Goal: Task Accomplishment & Management: Manage account settings

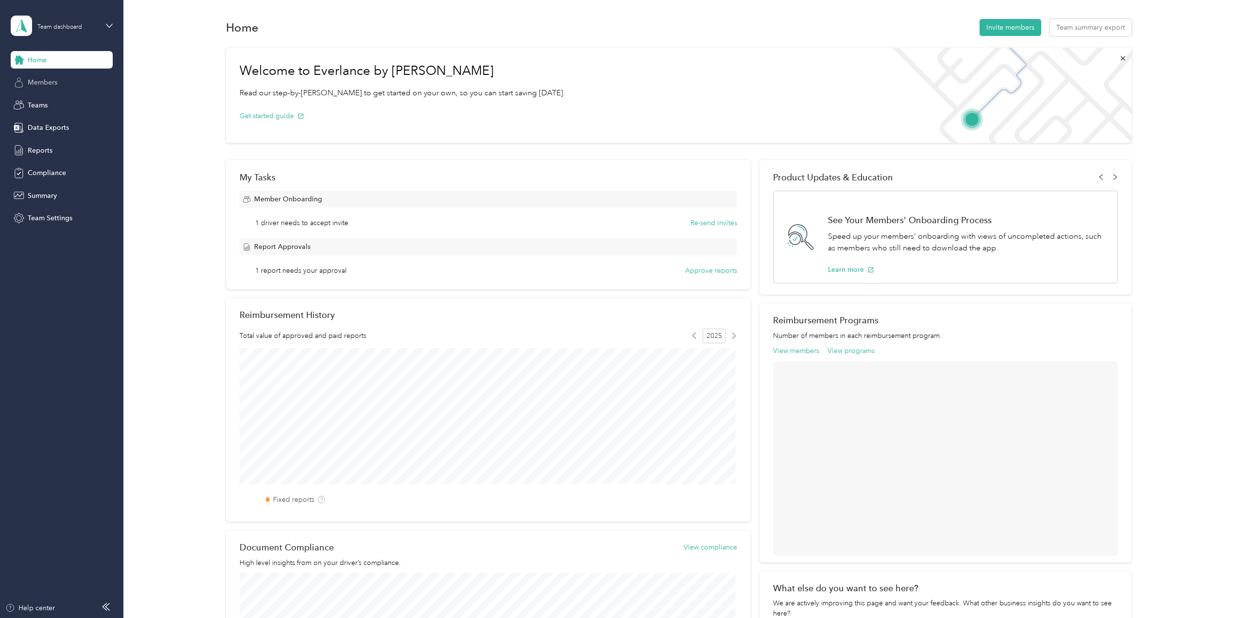
click at [42, 84] on span "Members" at bounding box center [43, 82] width 30 height 10
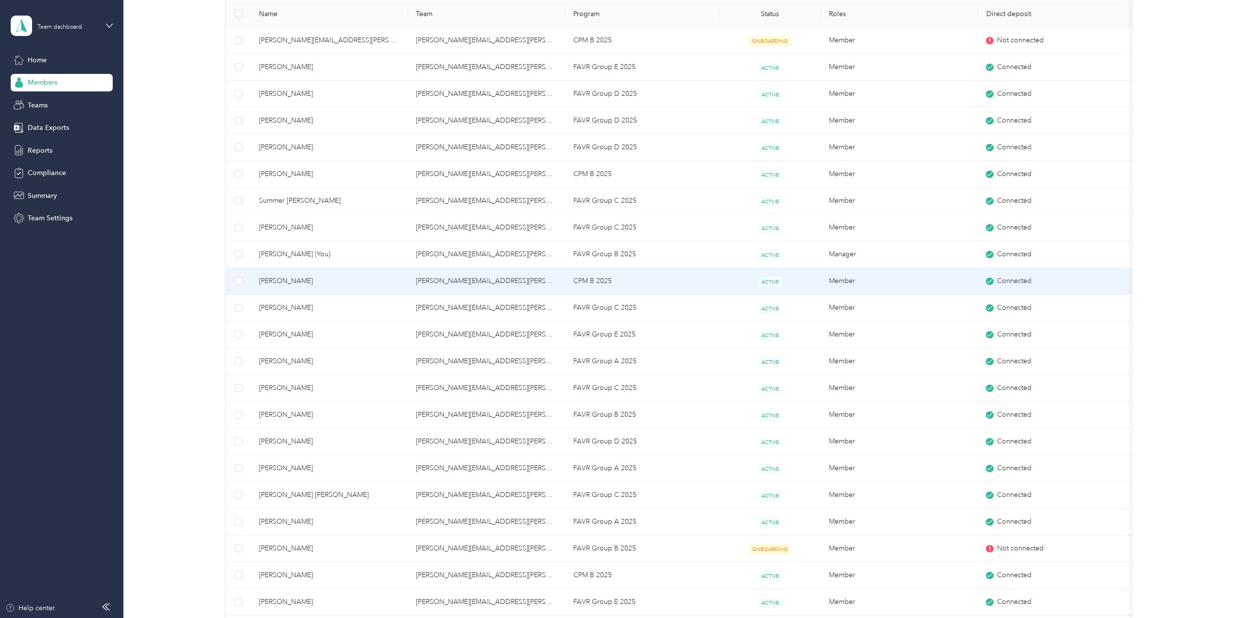
scroll to position [146, 0]
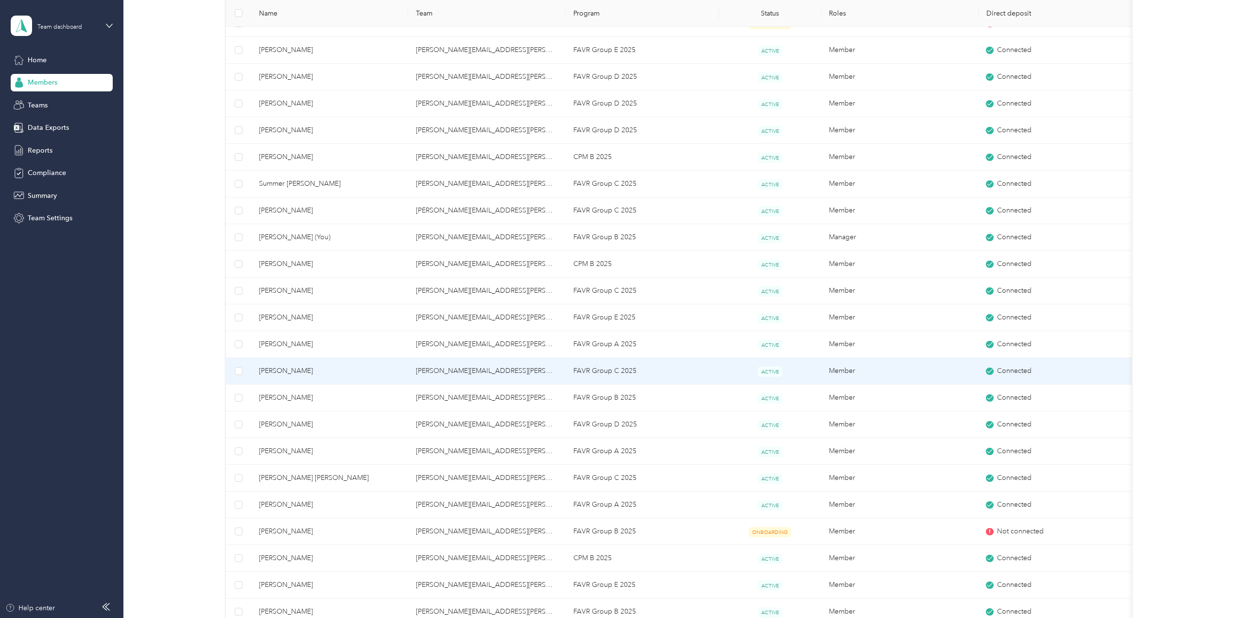
click at [363, 366] on span "[PERSON_NAME]" at bounding box center [330, 370] width 142 height 11
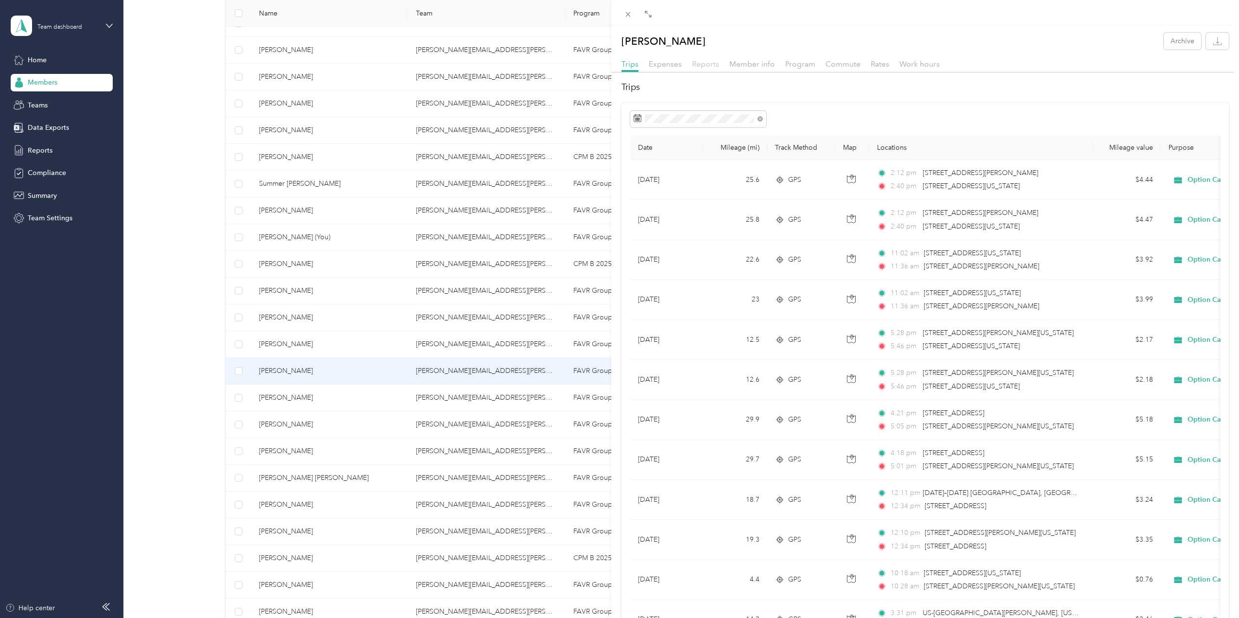
click at [695, 65] on span "Reports" at bounding box center [705, 63] width 27 height 9
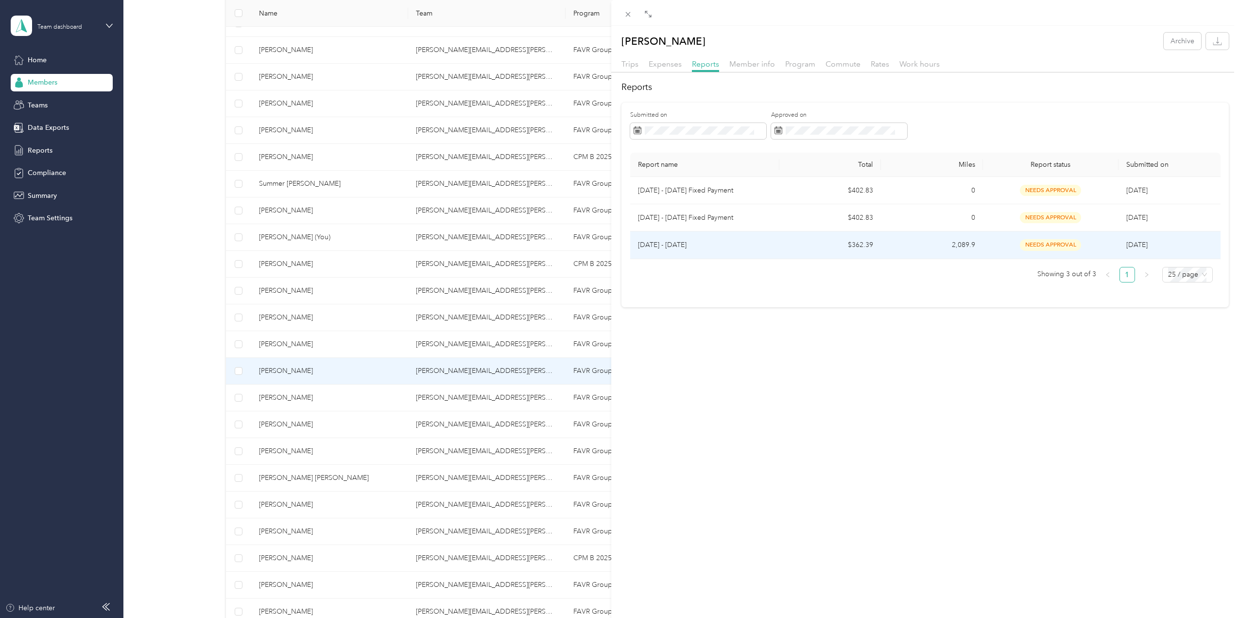
click at [1036, 244] on span "needs approval" at bounding box center [1050, 244] width 61 height 11
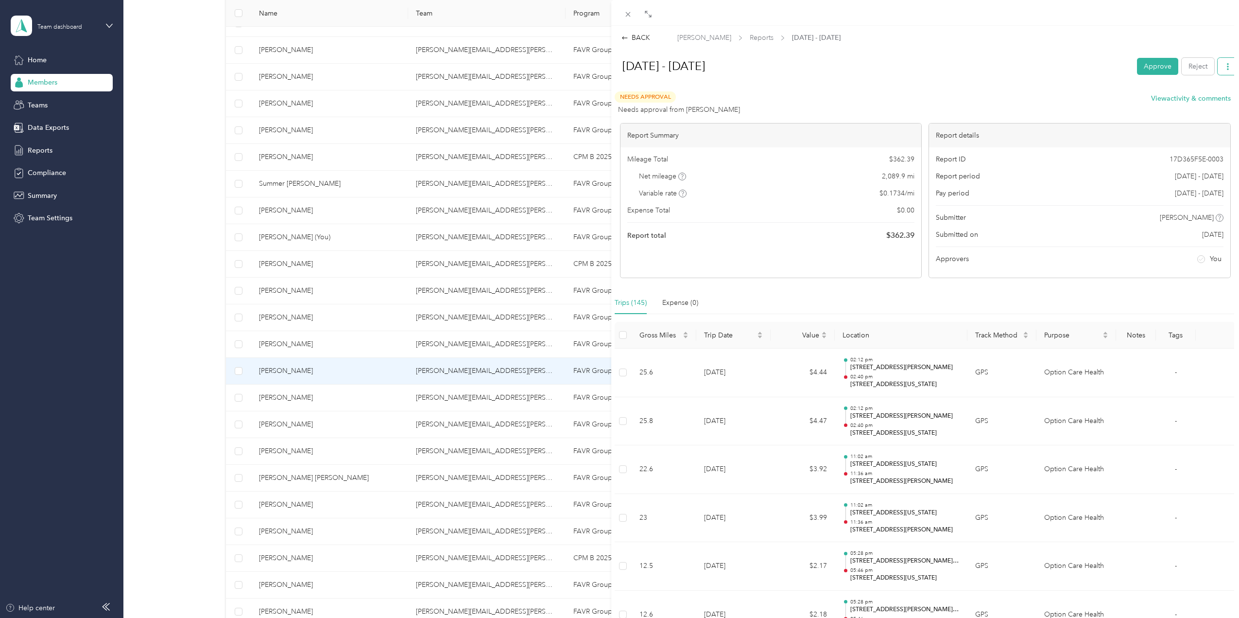
click at [1225, 65] on icon "button" at bounding box center [1228, 66] width 7 height 7
click at [946, 101] on div "Needs Approval Needs approval from [PERSON_NAME] View activity & comments" at bounding box center [923, 102] width 616 height 23
click at [945, 101] on div "Needs Approval Needs approval from [PERSON_NAME] View activity & comments" at bounding box center [923, 102] width 616 height 23
click at [702, 36] on span "[PERSON_NAME]" at bounding box center [704, 38] width 54 height 10
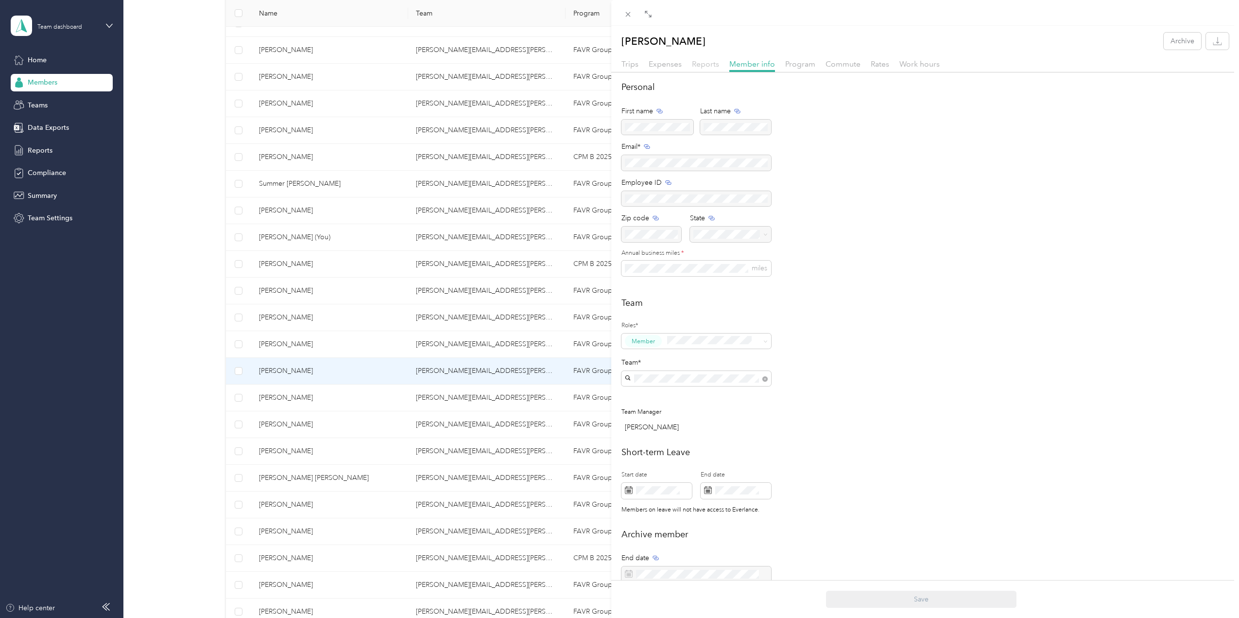
click at [712, 64] on span "Reports" at bounding box center [705, 63] width 27 height 9
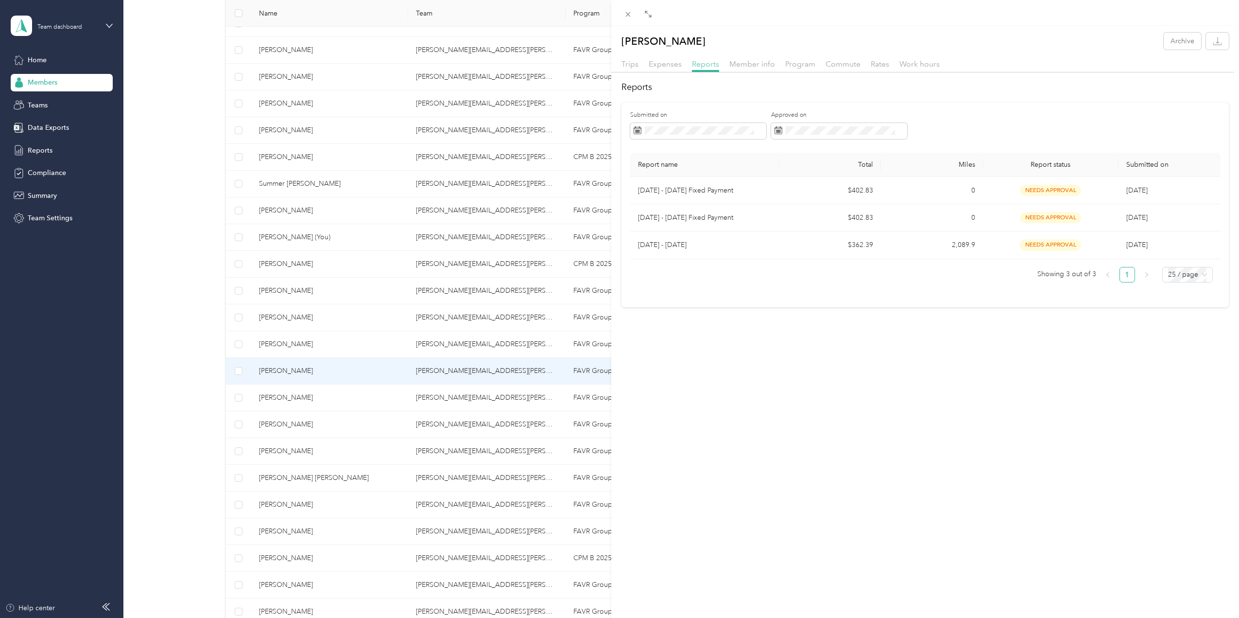
click at [707, 65] on span "Reports" at bounding box center [705, 63] width 27 height 9
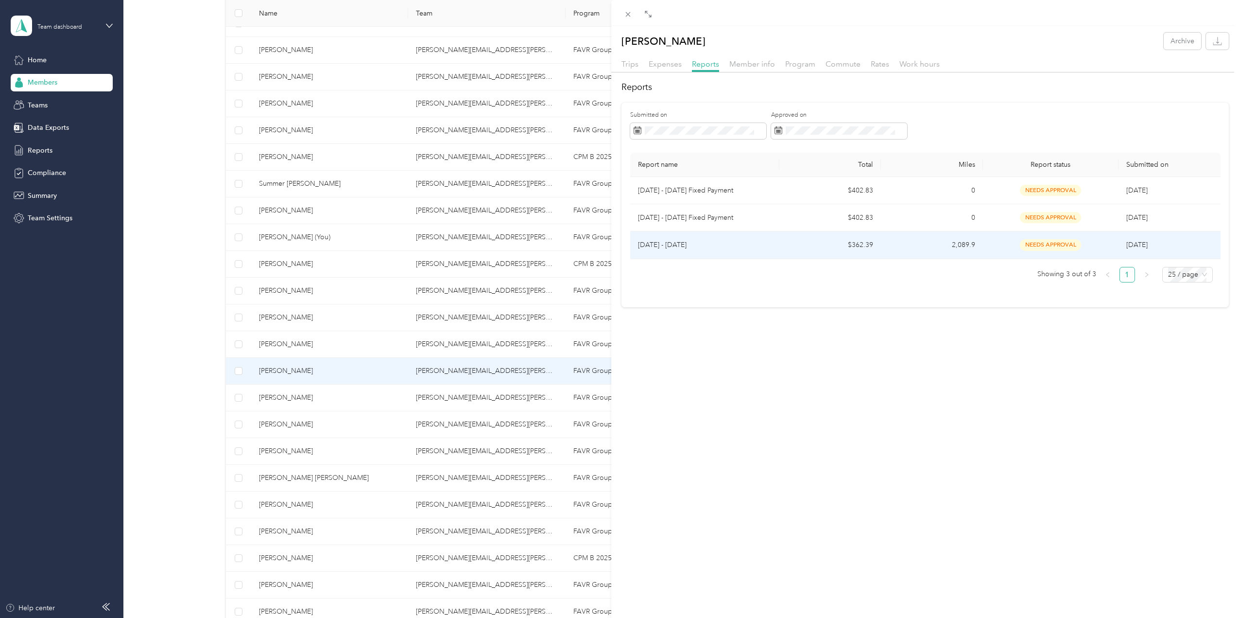
click at [763, 249] on p "[DATE] - [DATE]" at bounding box center [705, 245] width 134 height 11
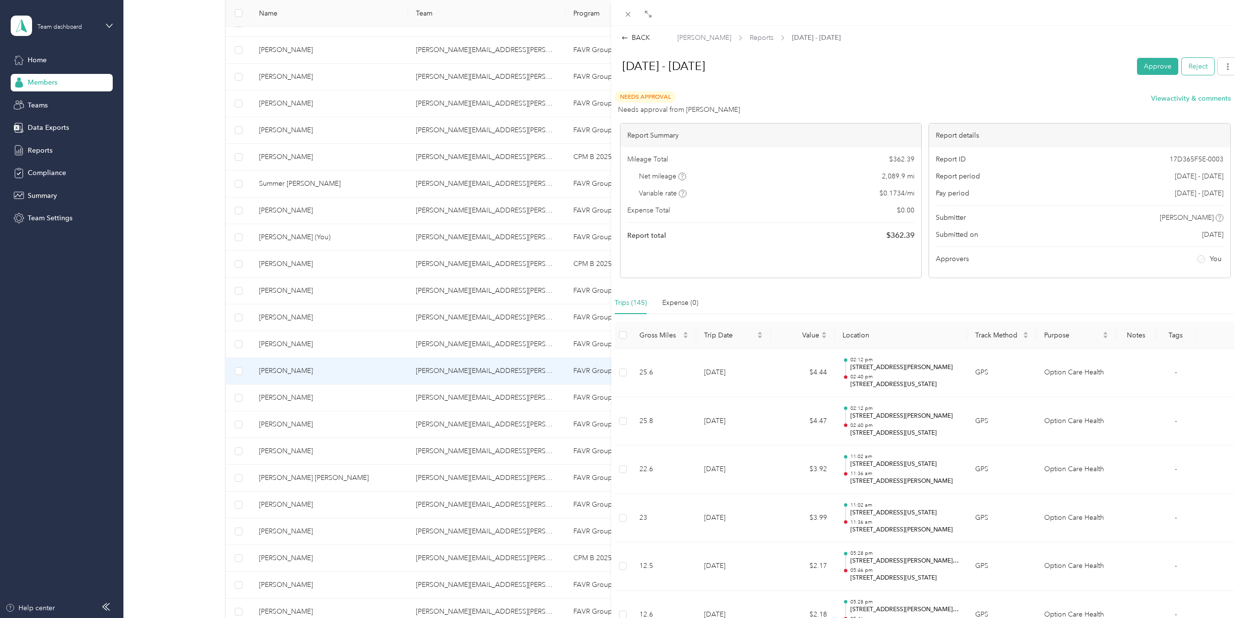
click at [1187, 65] on button "Reject" at bounding box center [1198, 66] width 33 height 17
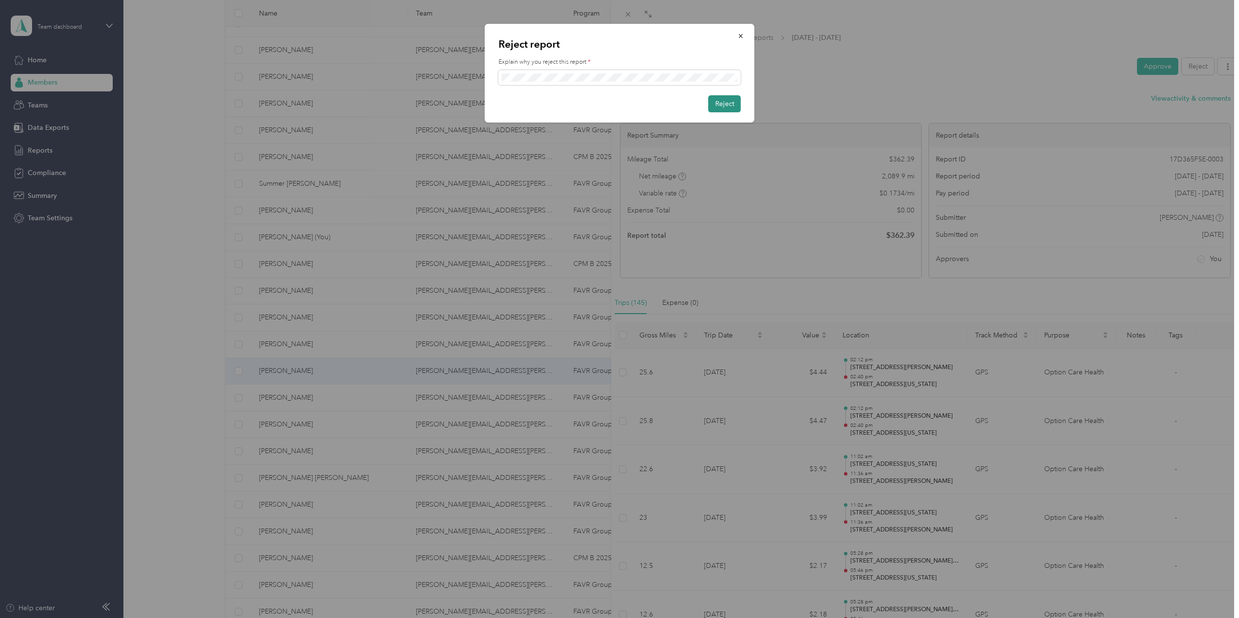
click at [717, 105] on button "Reject" at bounding box center [724, 103] width 33 height 17
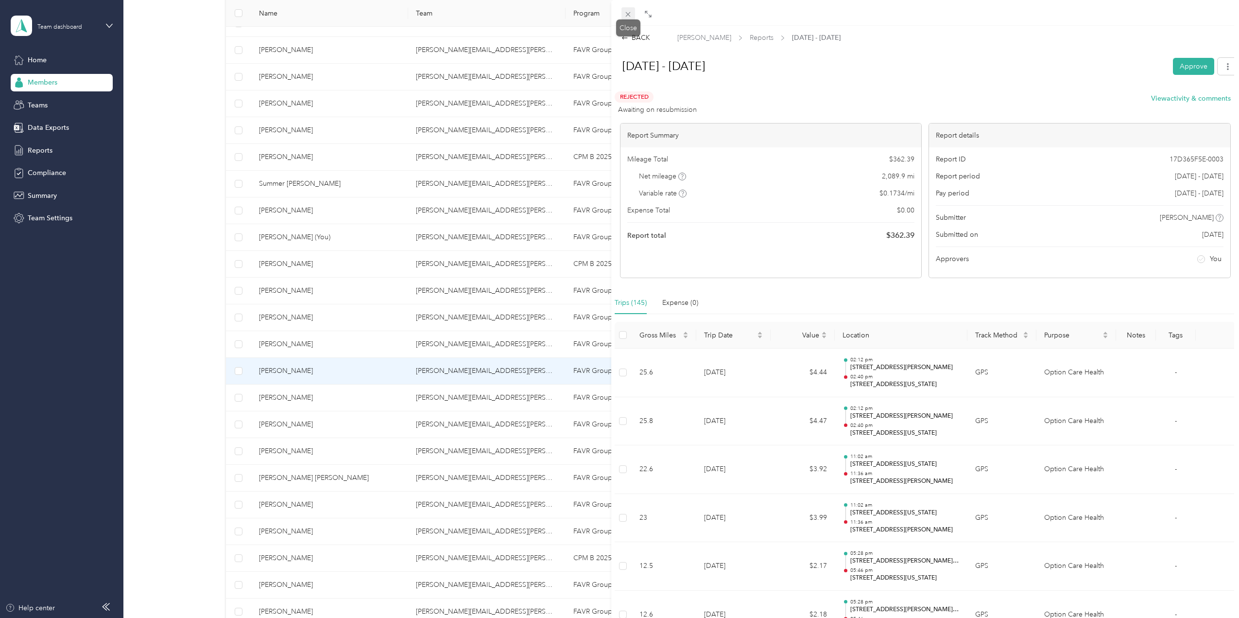
click at [629, 12] on icon at bounding box center [628, 14] width 8 height 8
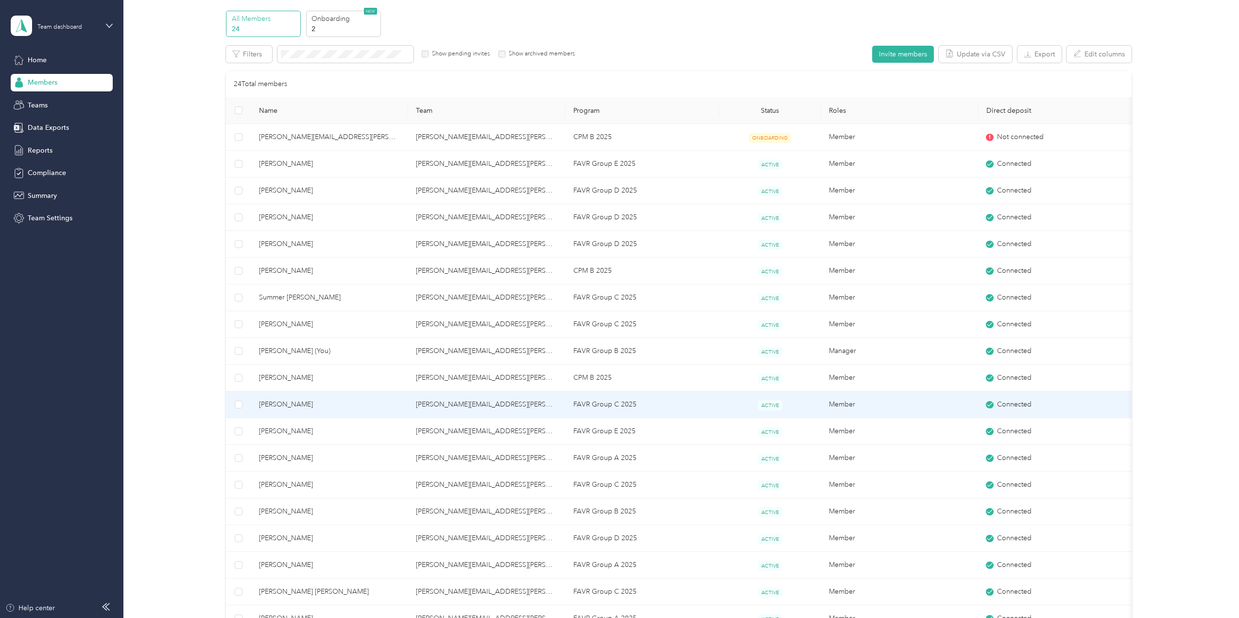
scroll to position [49, 0]
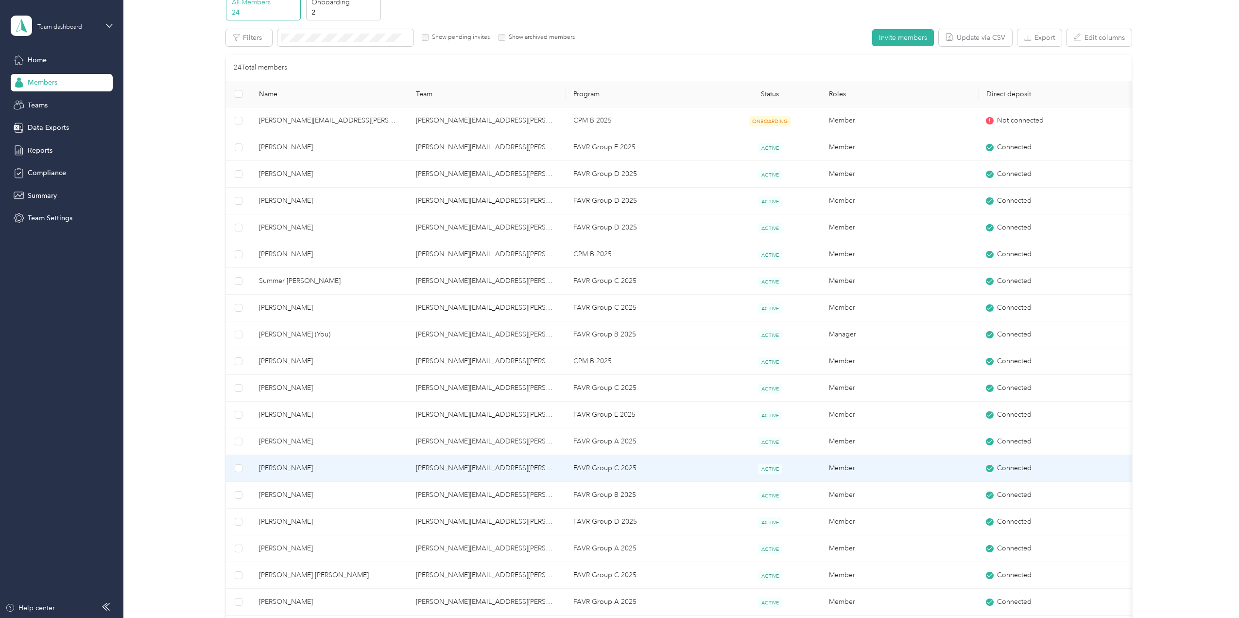
click at [357, 466] on span "[PERSON_NAME]" at bounding box center [330, 468] width 142 height 11
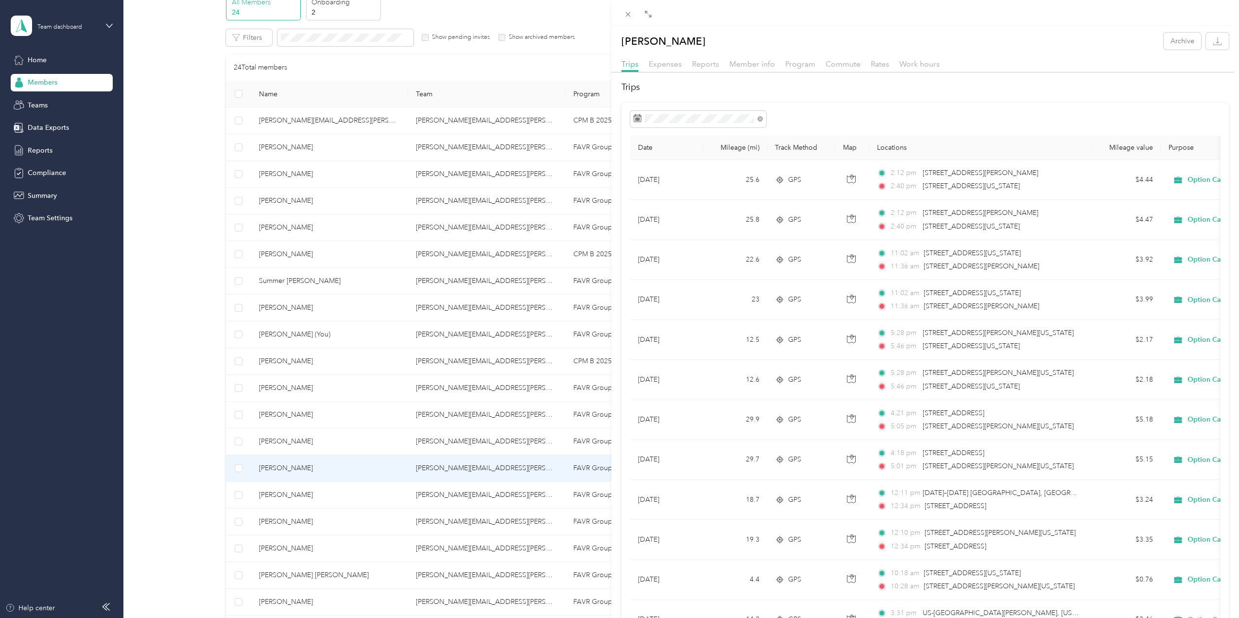
click at [180, 349] on div "[PERSON_NAME] Archive Trips Expenses Reports Member info Program Commute Rates …" at bounding box center [619, 309] width 1239 height 618
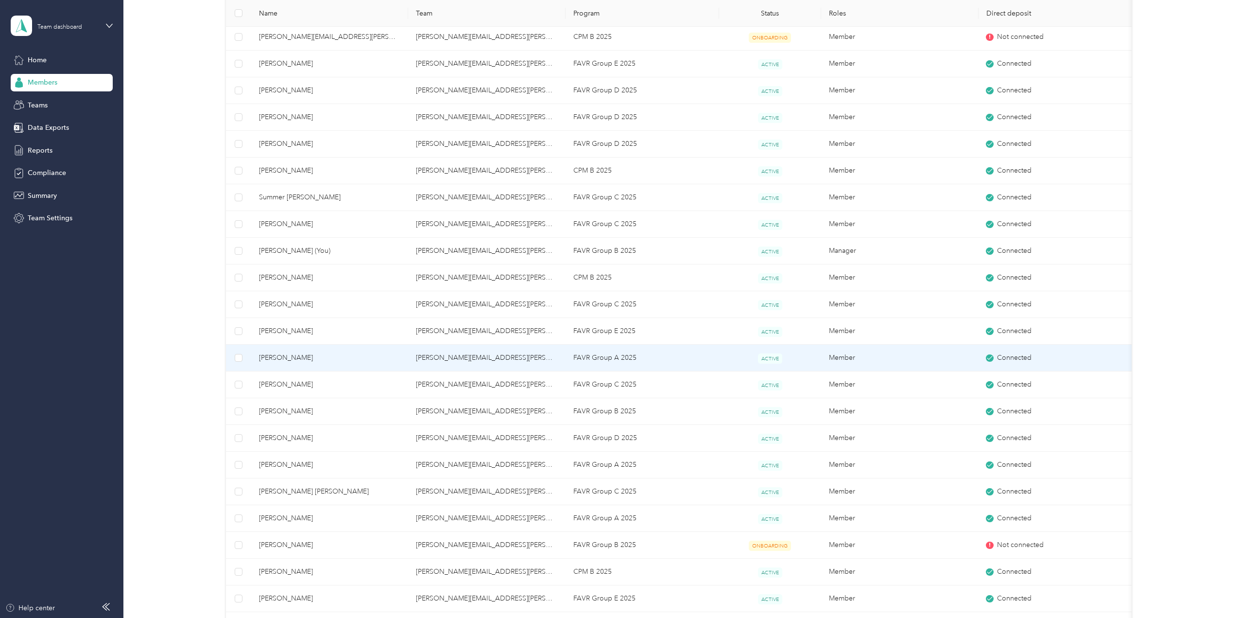
scroll to position [194, 0]
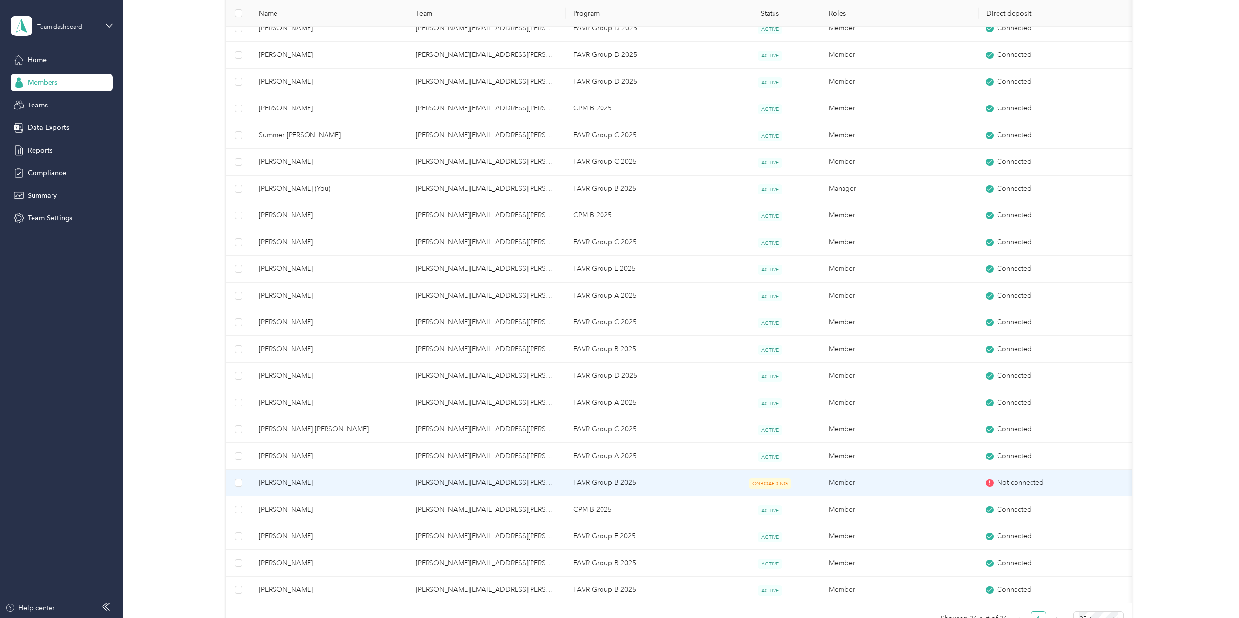
click at [707, 484] on td "FAVR Group B 2025" at bounding box center [643, 482] width 154 height 27
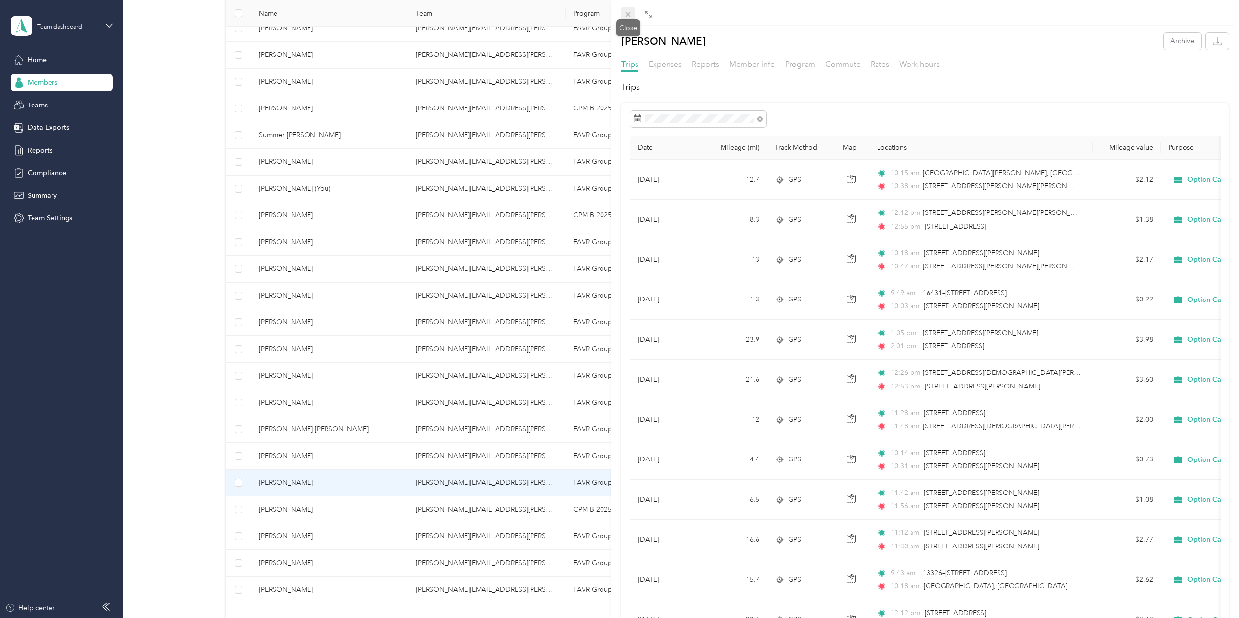
click at [627, 14] on icon at bounding box center [628, 14] width 5 height 5
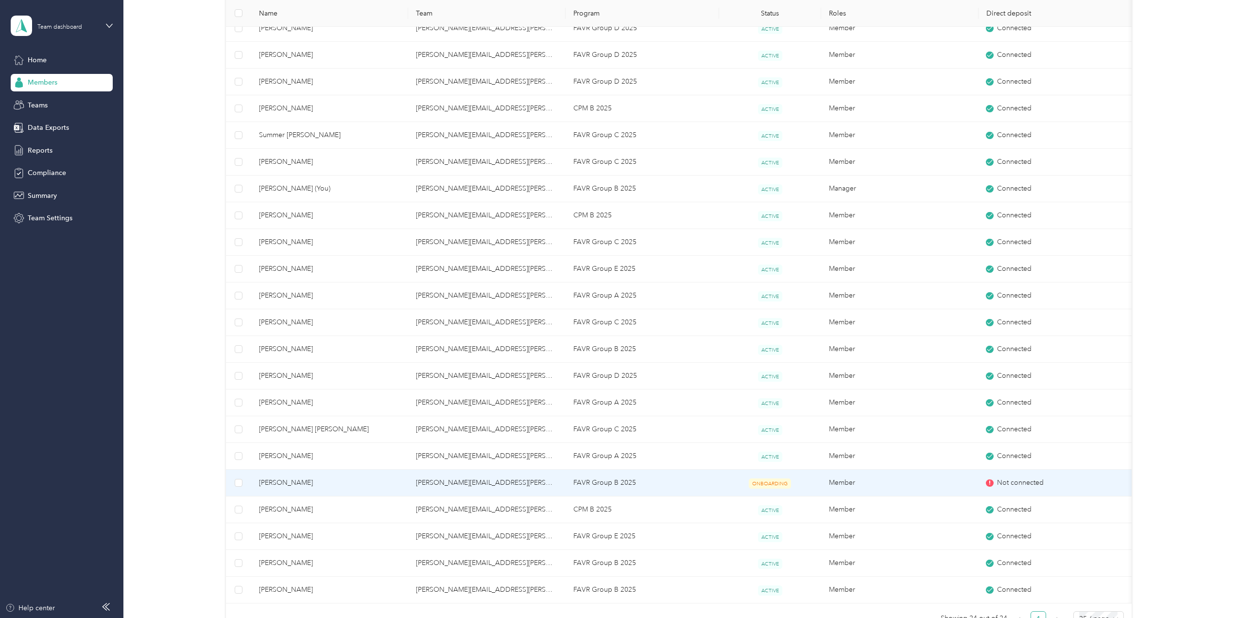
click at [305, 489] on td "[PERSON_NAME]" at bounding box center [329, 482] width 157 height 27
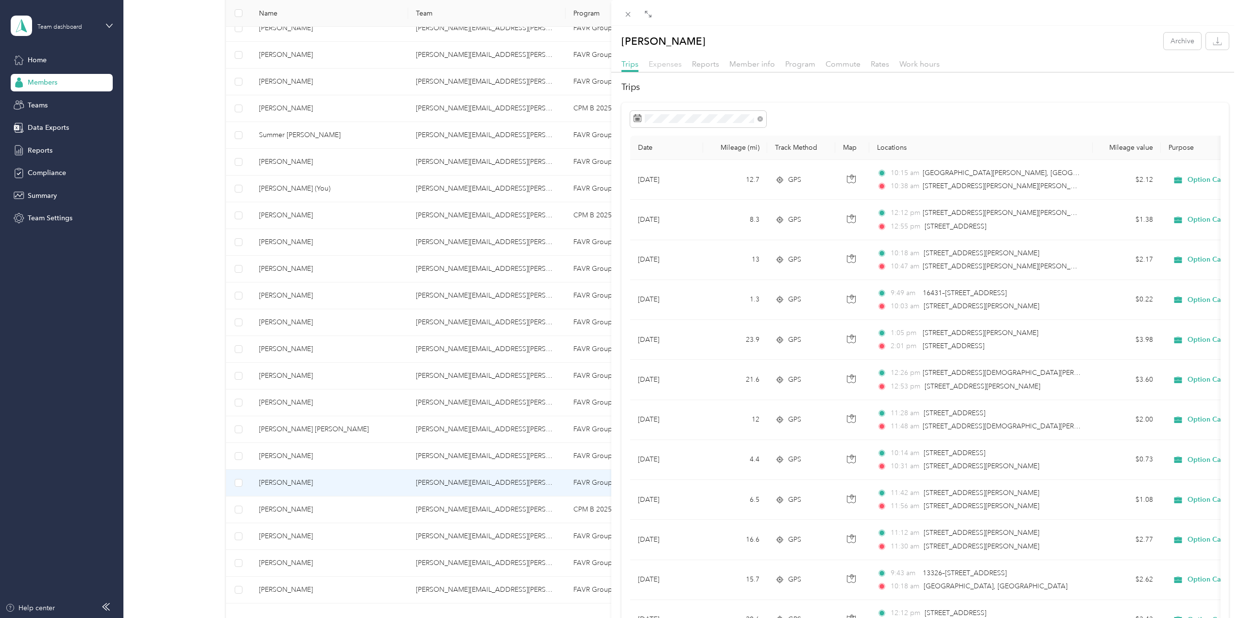
click at [667, 62] on span "Expenses" at bounding box center [665, 63] width 33 height 9
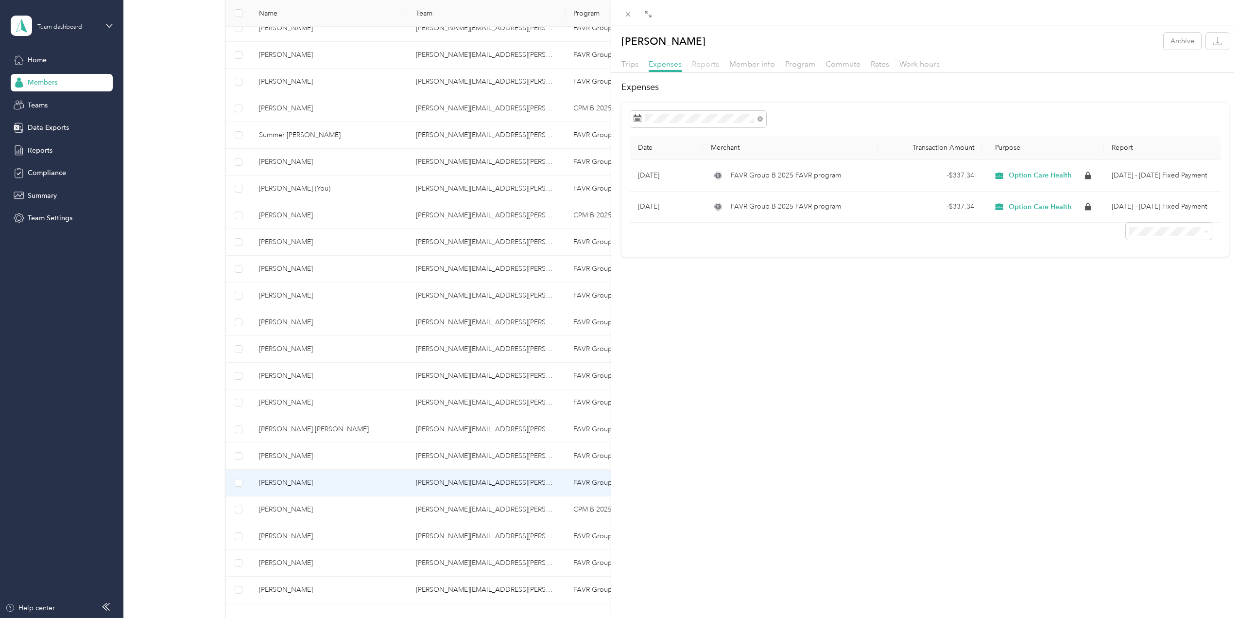
click at [711, 63] on span "Reports" at bounding box center [705, 63] width 27 height 9
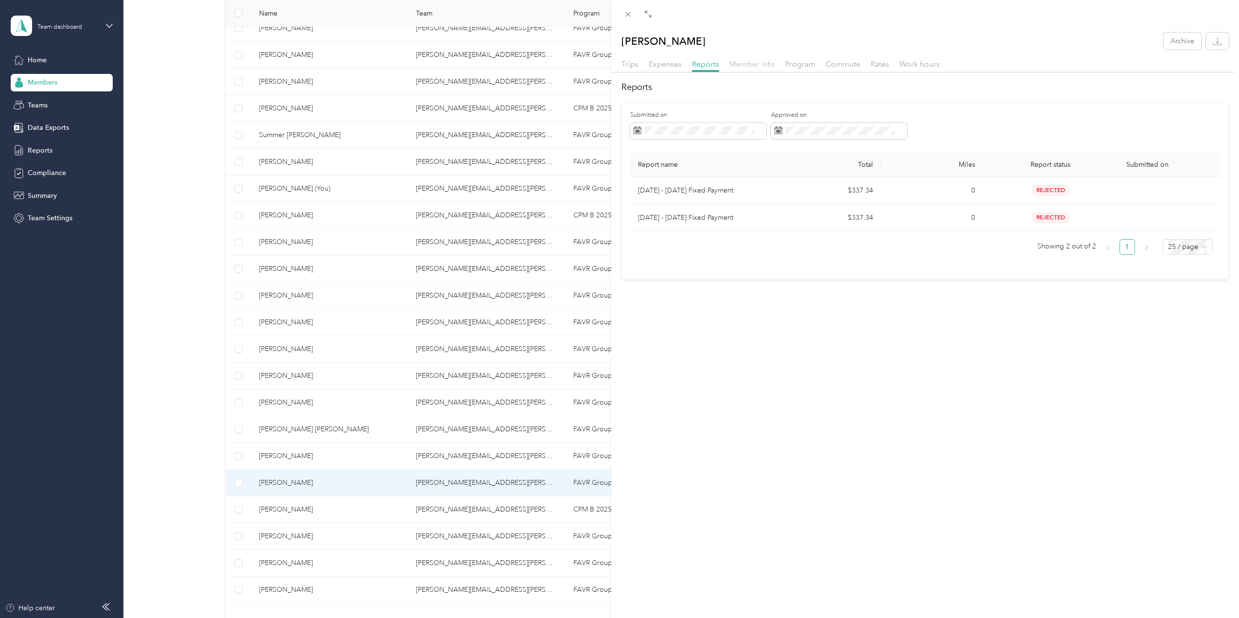
click at [751, 65] on span "Member info" at bounding box center [752, 63] width 46 height 9
